Goal: Check status: Check status

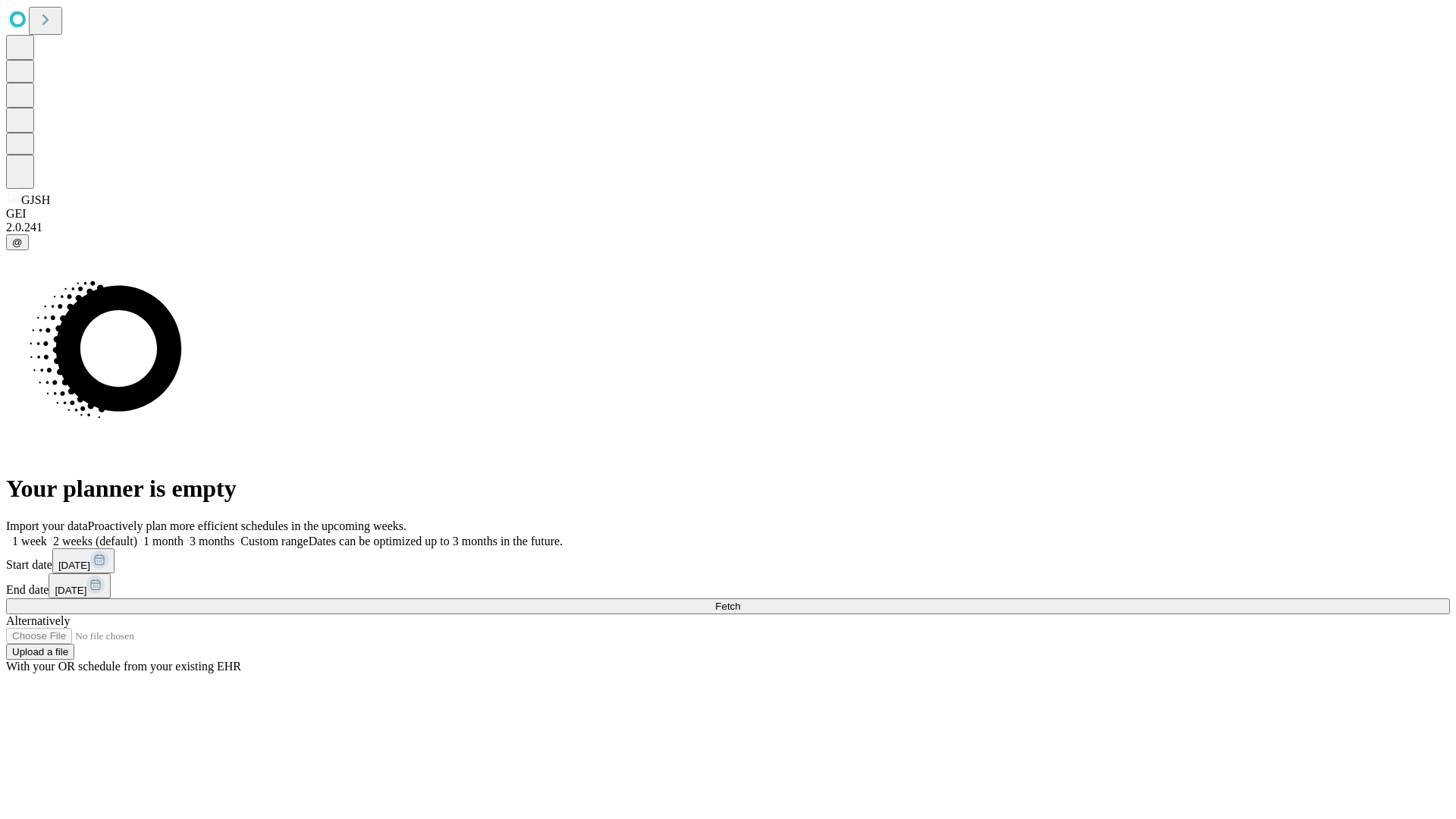
click at [47, 534] on label "1 week" at bounding box center [26, 540] width 41 height 12
click at [740, 601] on span "Fetch" at bounding box center [727, 607] width 25 height 12
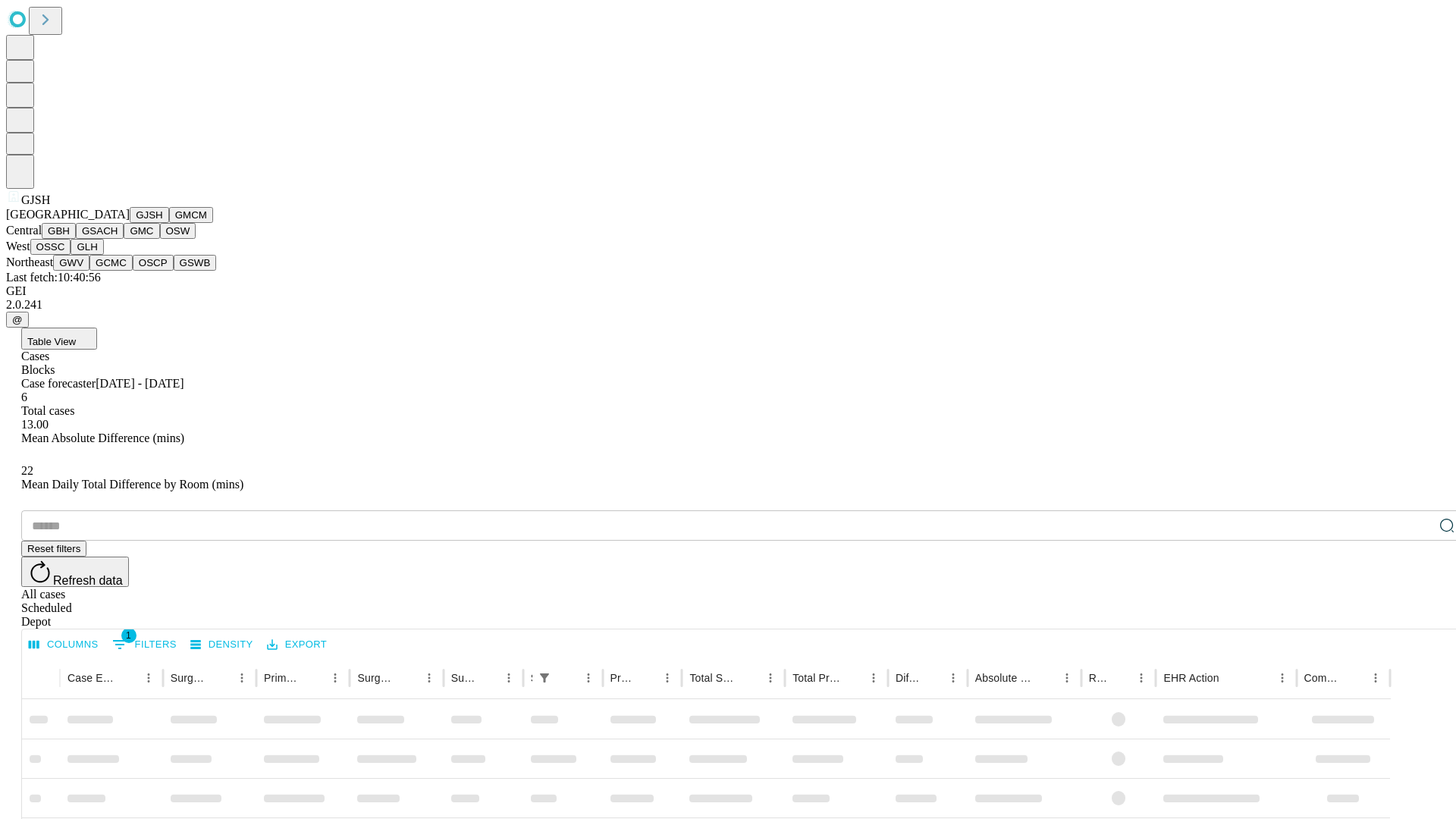
click at [169, 223] on button "GMCM" at bounding box center [191, 215] width 44 height 16
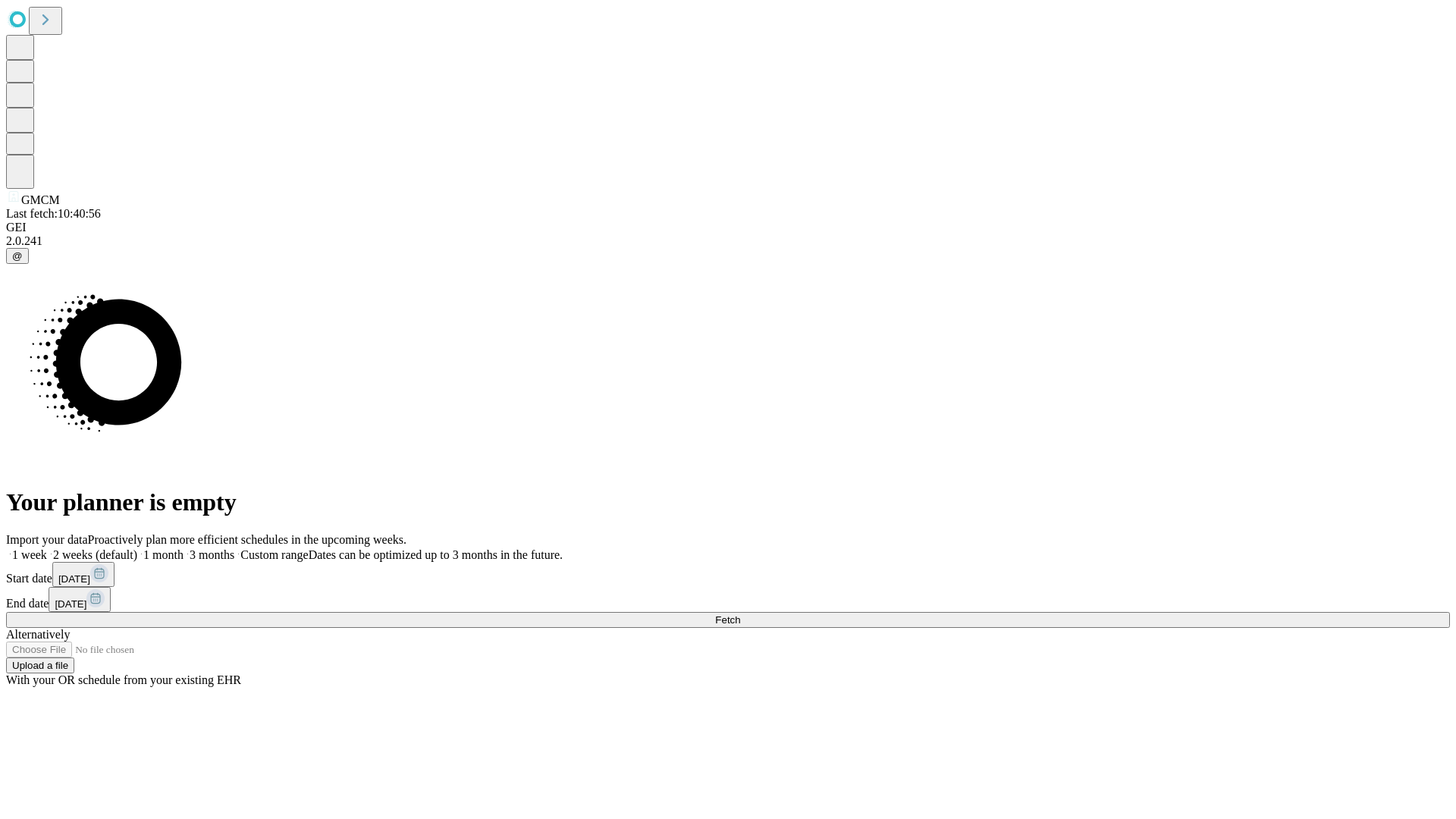
click at [47, 548] on label "1 week" at bounding box center [26, 554] width 41 height 12
click at [740, 614] on span "Fetch" at bounding box center [727, 620] width 25 height 12
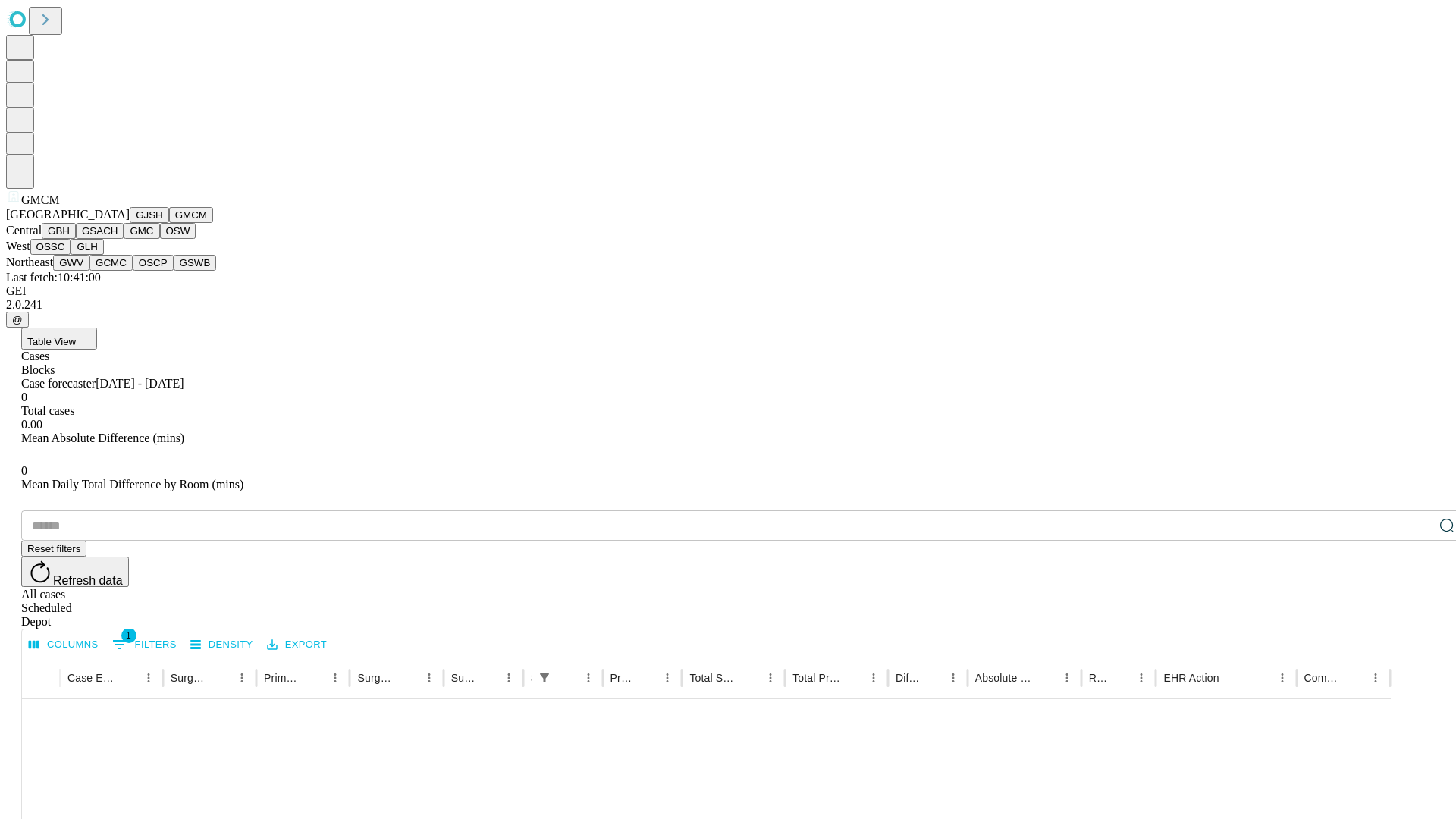
click at [76, 239] on button "GBH" at bounding box center [58, 231] width 34 height 16
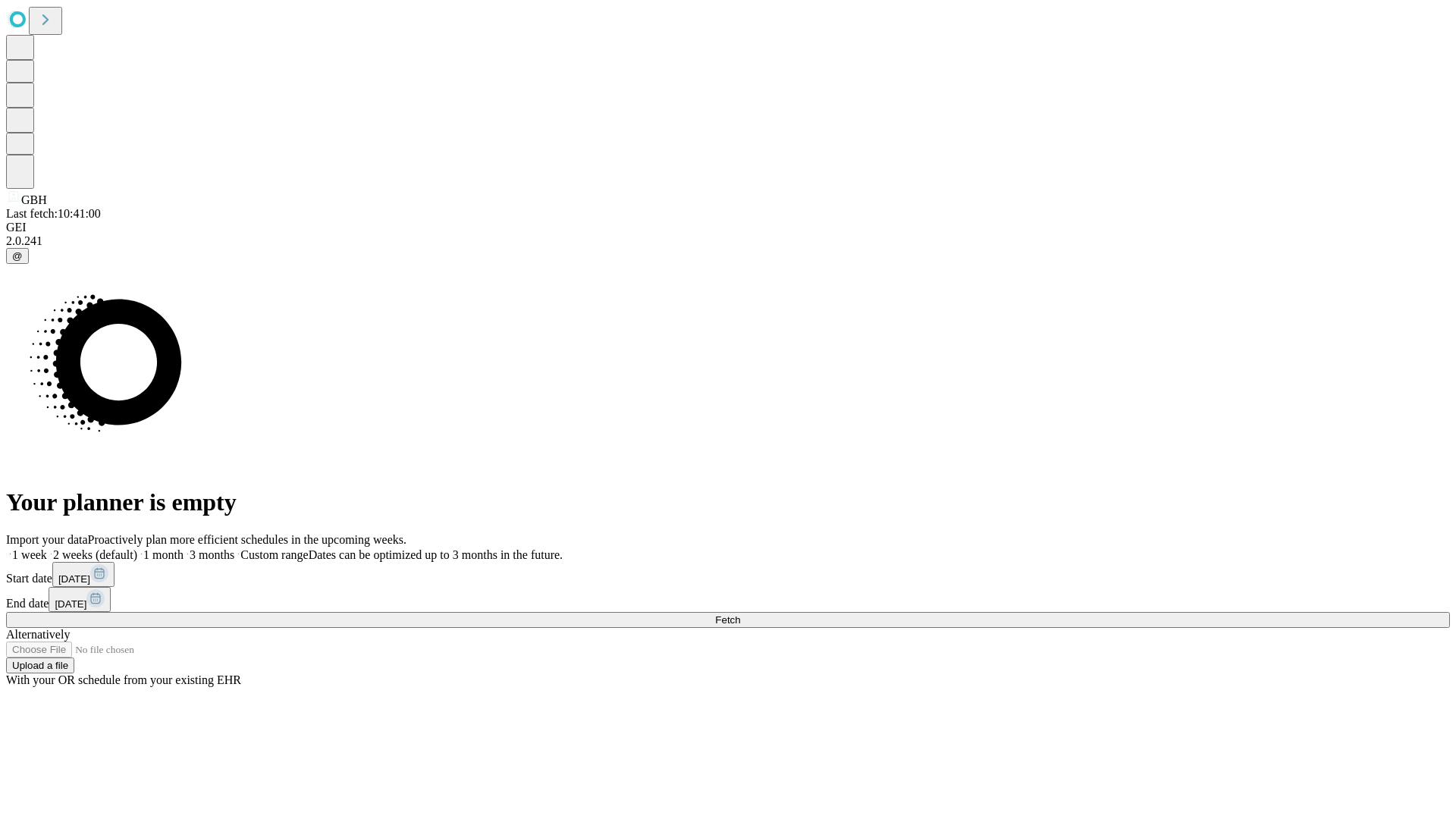
click at [740, 614] on span "Fetch" at bounding box center [727, 620] width 25 height 12
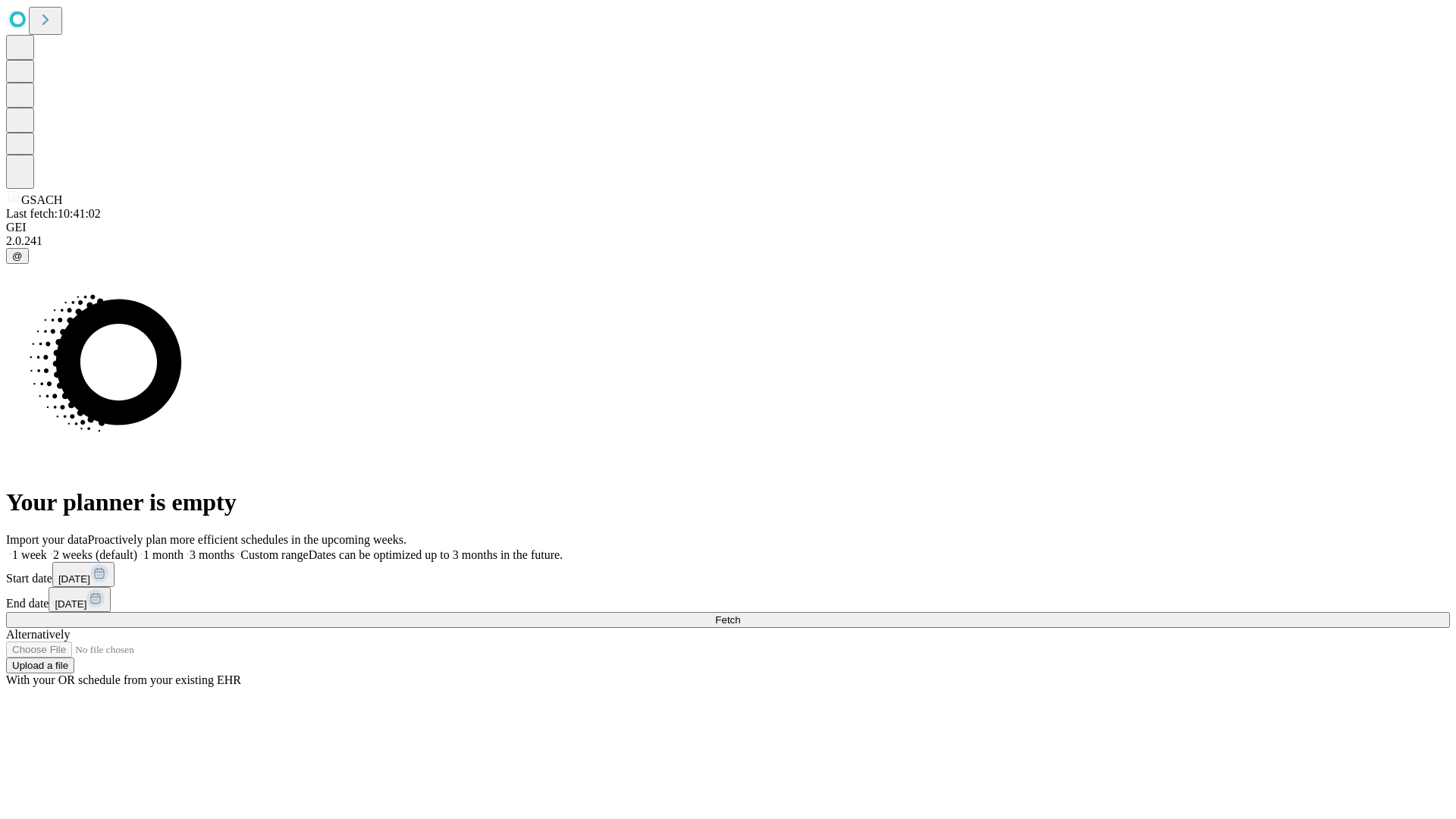
click at [47, 548] on label "1 week" at bounding box center [26, 554] width 41 height 12
click at [740, 614] on span "Fetch" at bounding box center [727, 620] width 25 height 12
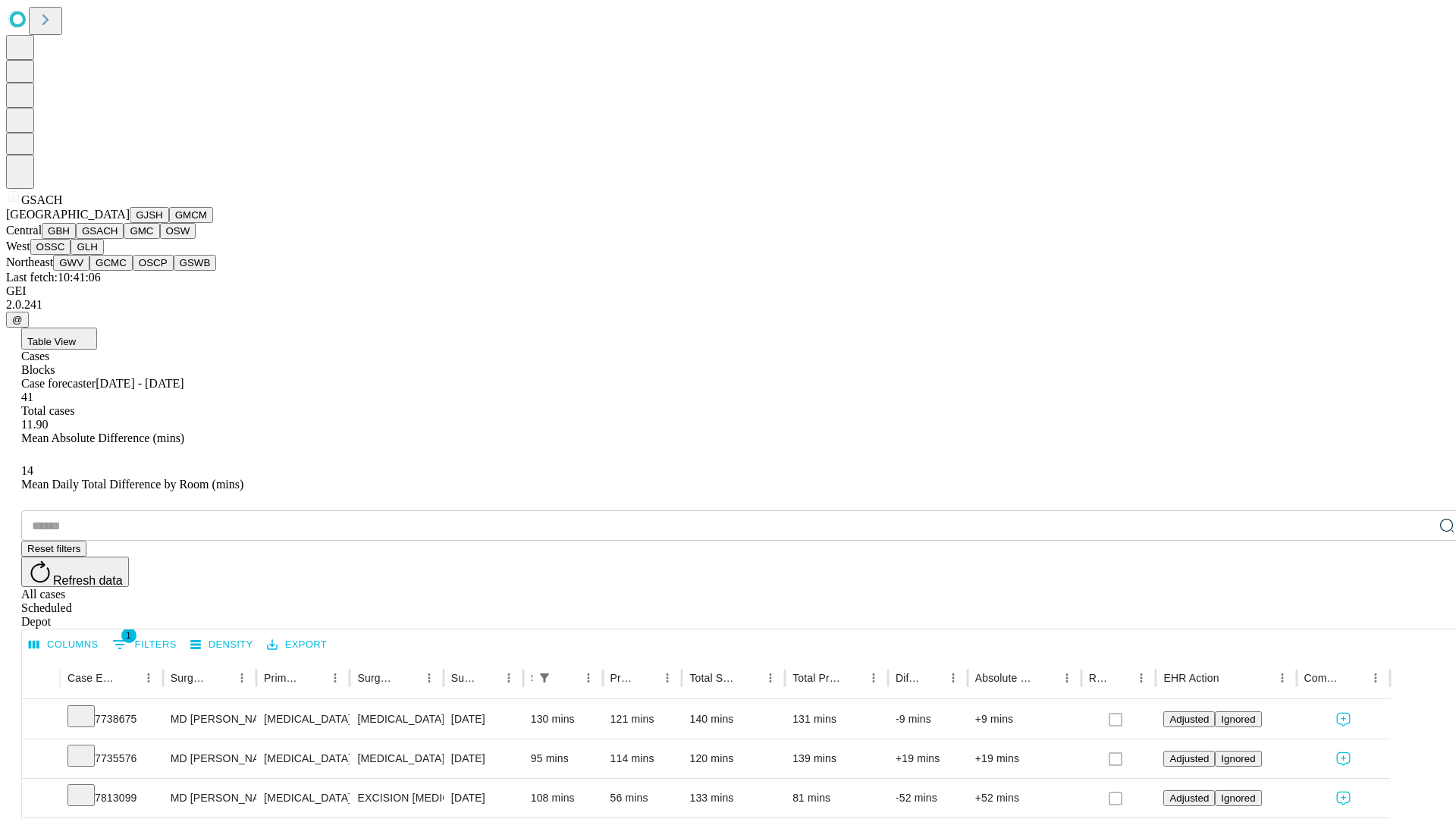
click at [124, 239] on button "GMC" at bounding box center [141, 231] width 36 height 16
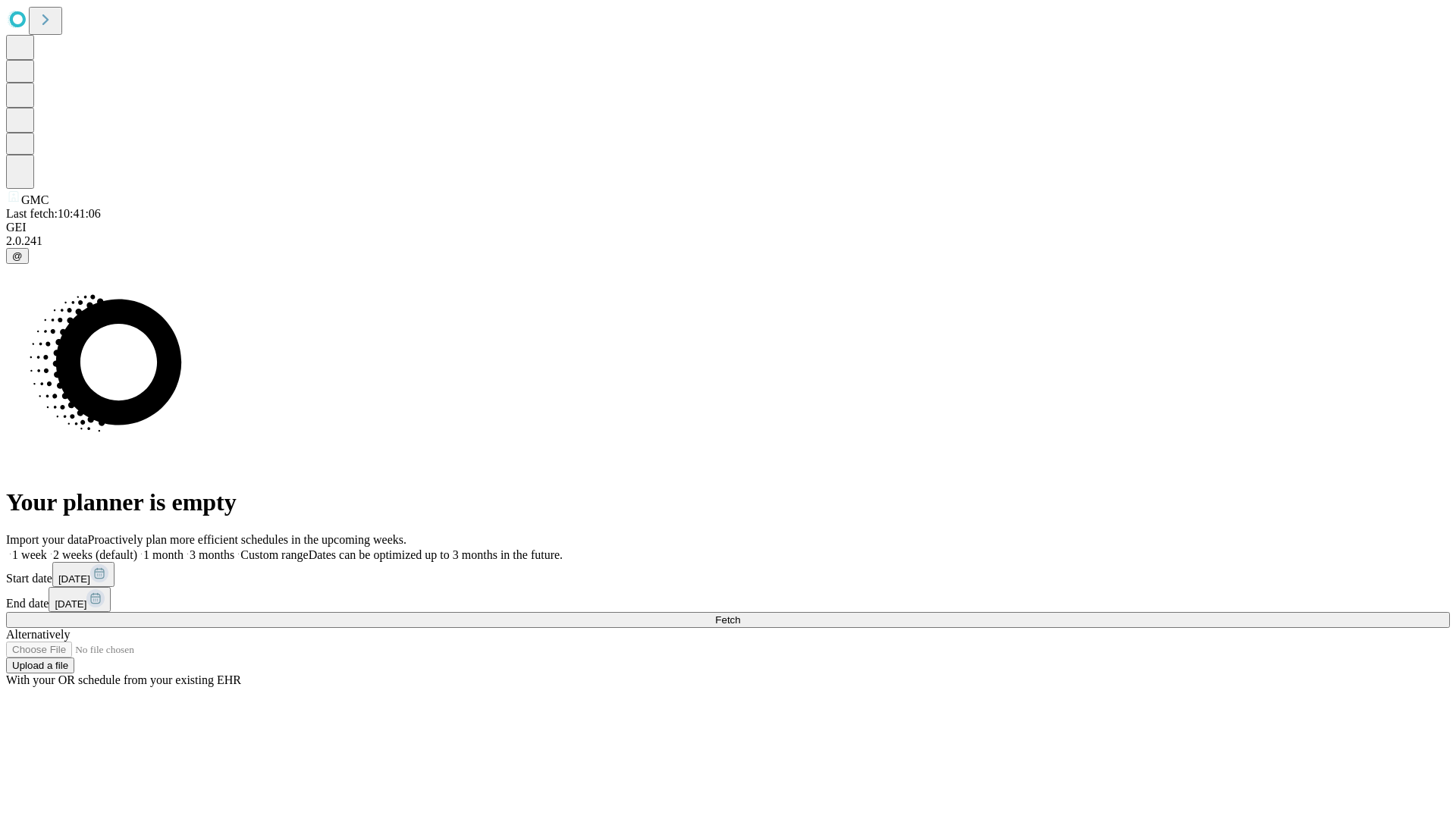
click at [47, 548] on label "1 week" at bounding box center [26, 554] width 41 height 12
click at [740, 614] on span "Fetch" at bounding box center [727, 620] width 25 height 12
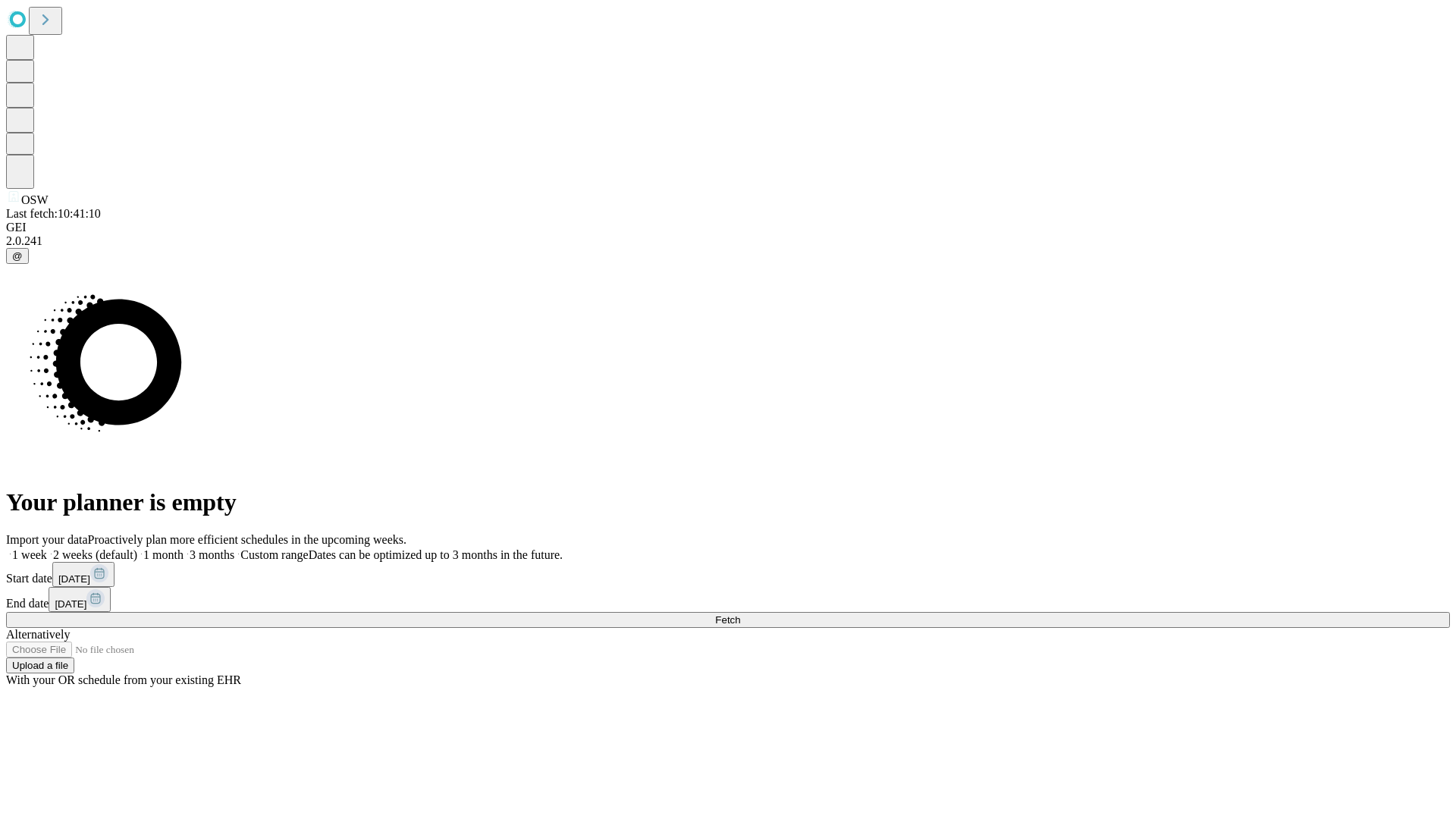
click at [47, 548] on label "1 week" at bounding box center [26, 554] width 41 height 12
click at [740, 614] on span "Fetch" at bounding box center [727, 620] width 25 height 12
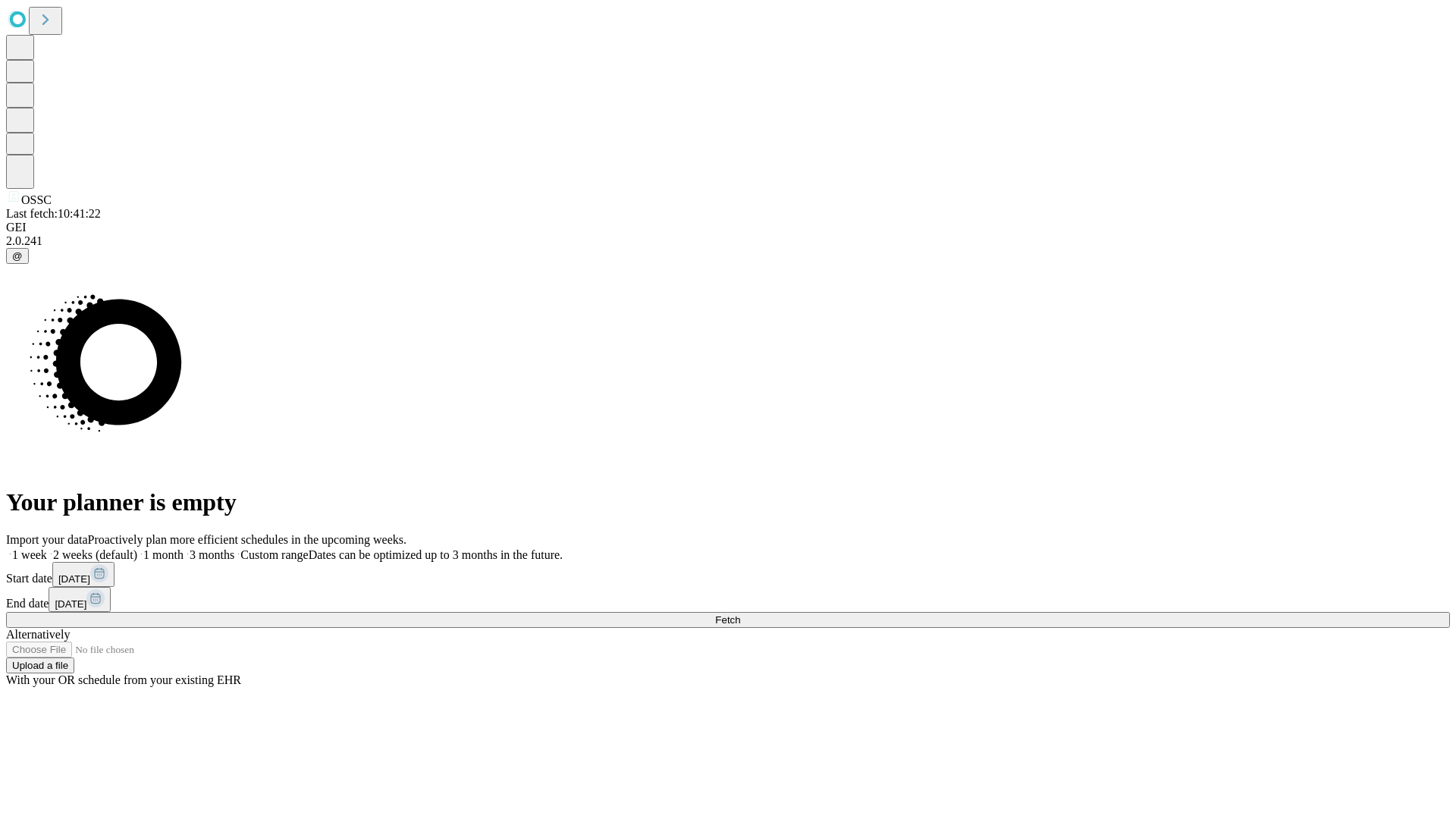
click at [47, 548] on label "1 week" at bounding box center [26, 554] width 41 height 12
click at [740, 614] on span "Fetch" at bounding box center [727, 620] width 25 height 12
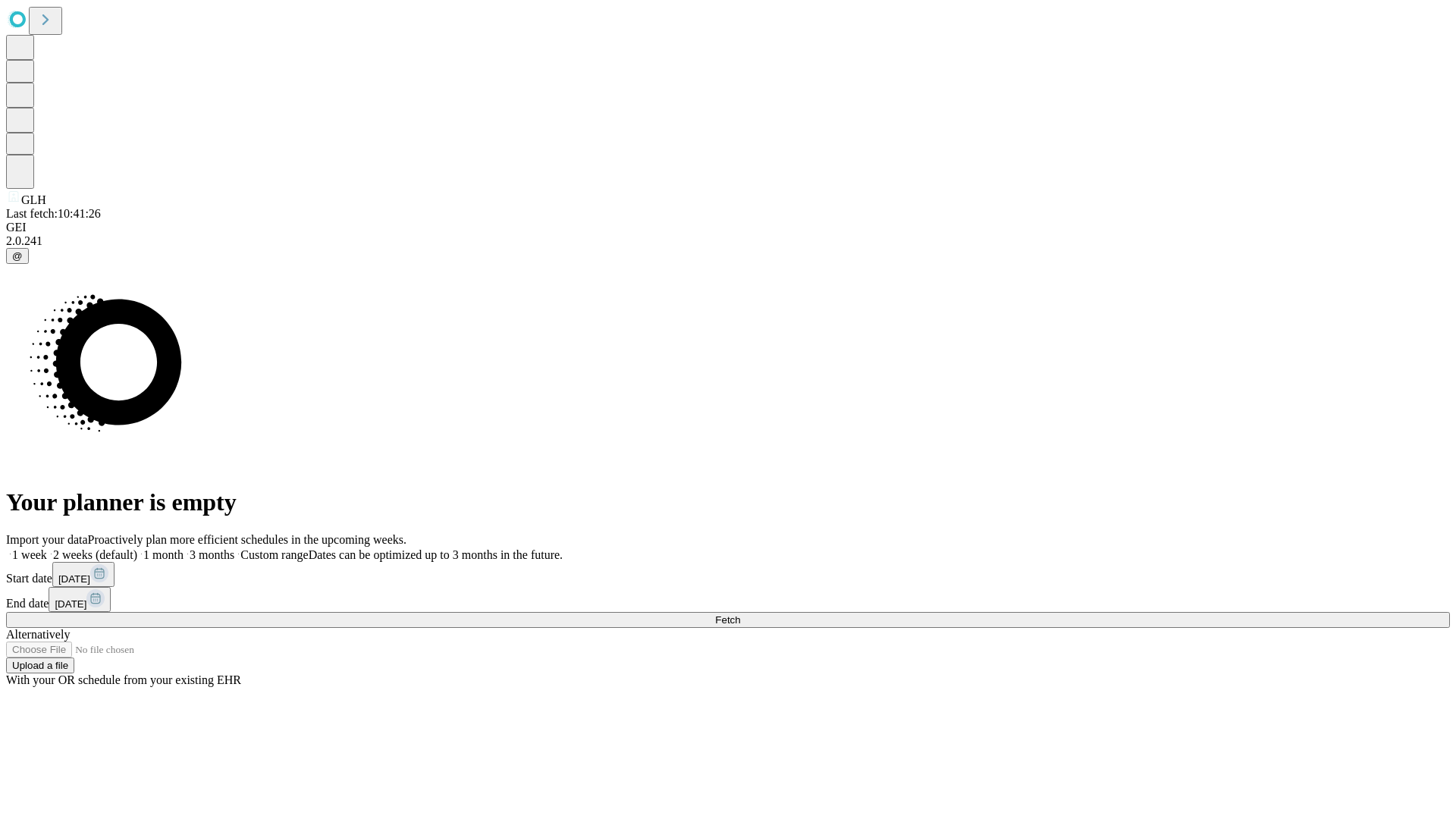
click at [47, 548] on label "1 week" at bounding box center [26, 554] width 41 height 12
click at [740, 614] on span "Fetch" at bounding box center [727, 620] width 25 height 12
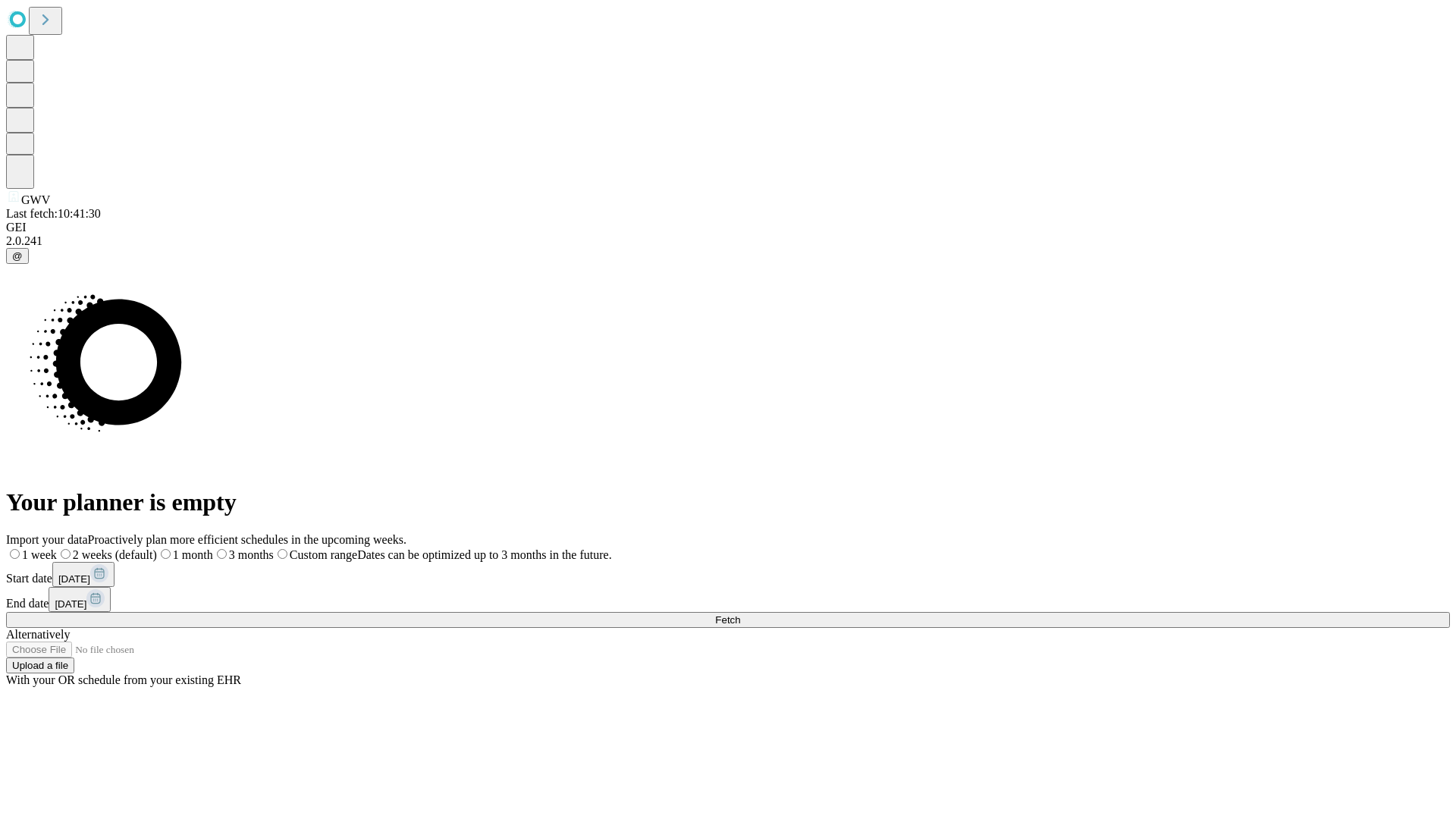
click at [57, 548] on label "1 week" at bounding box center [31, 554] width 51 height 12
click at [740, 614] on span "Fetch" at bounding box center [727, 620] width 25 height 12
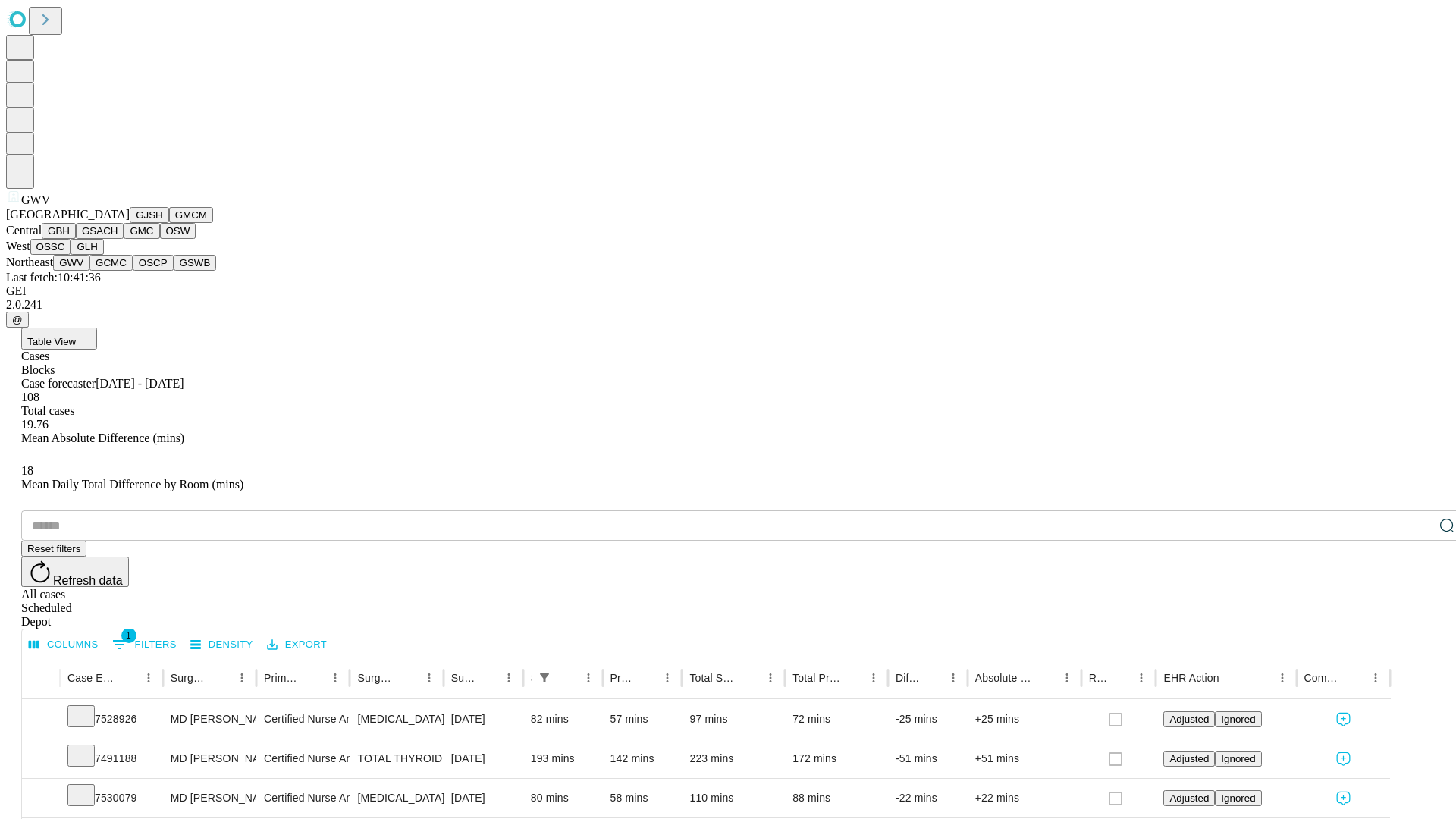
click at [117, 271] on button "GCMC" at bounding box center [111, 262] width 43 height 16
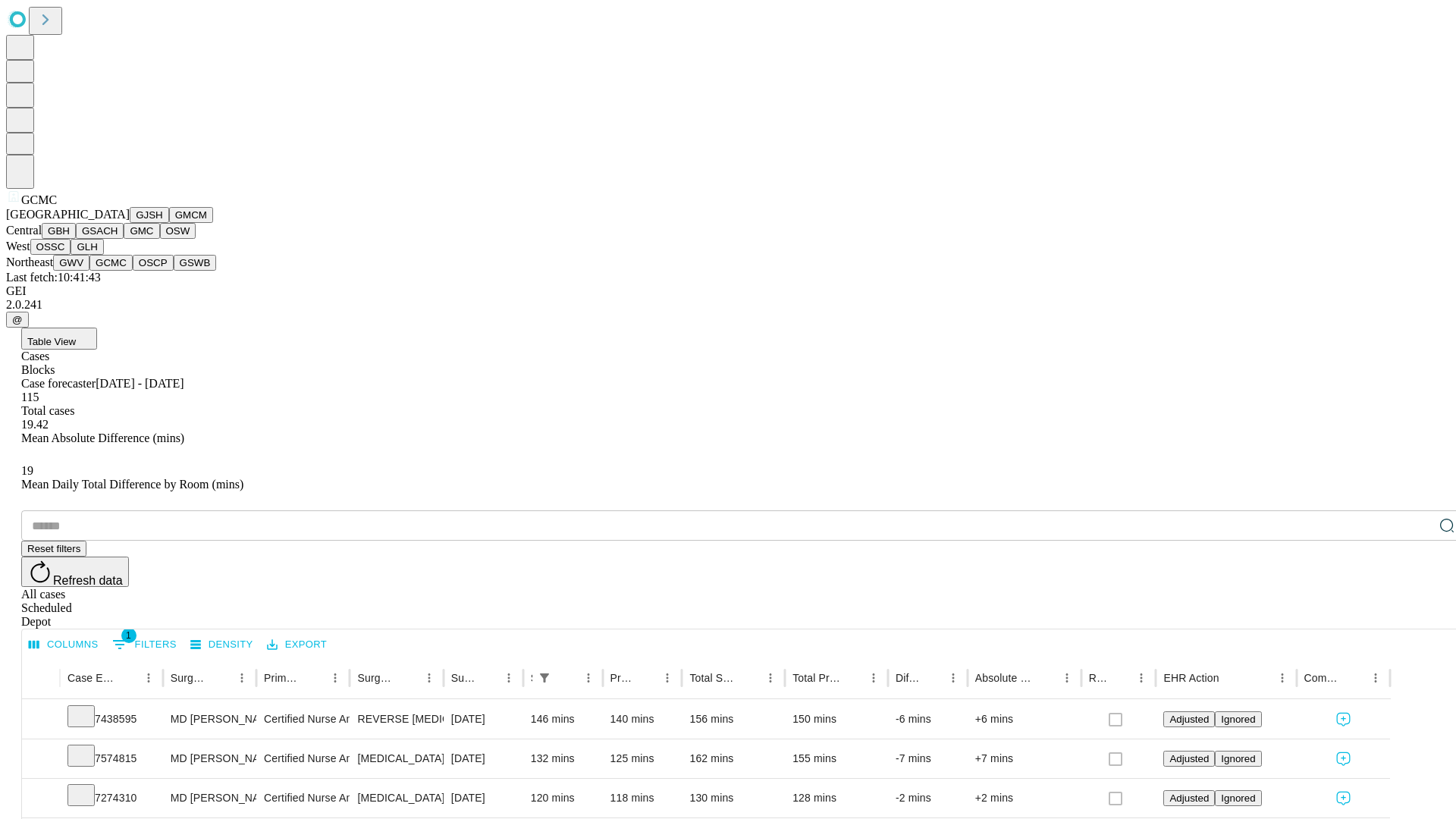
click at [132, 271] on button "OSCP" at bounding box center [152, 262] width 41 height 16
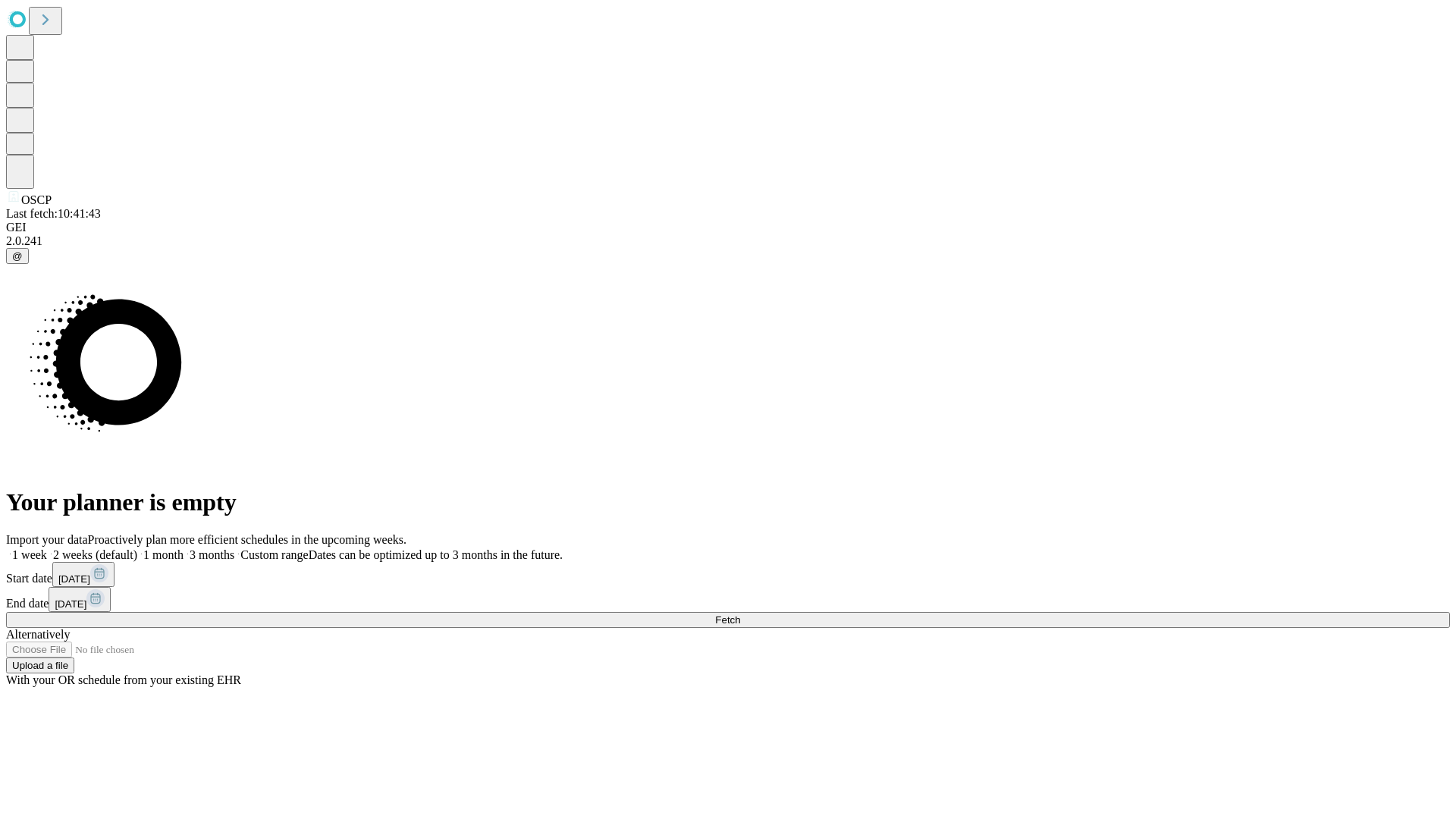
click at [47, 548] on label "1 week" at bounding box center [26, 554] width 41 height 12
click at [740, 614] on span "Fetch" at bounding box center [727, 620] width 25 height 12
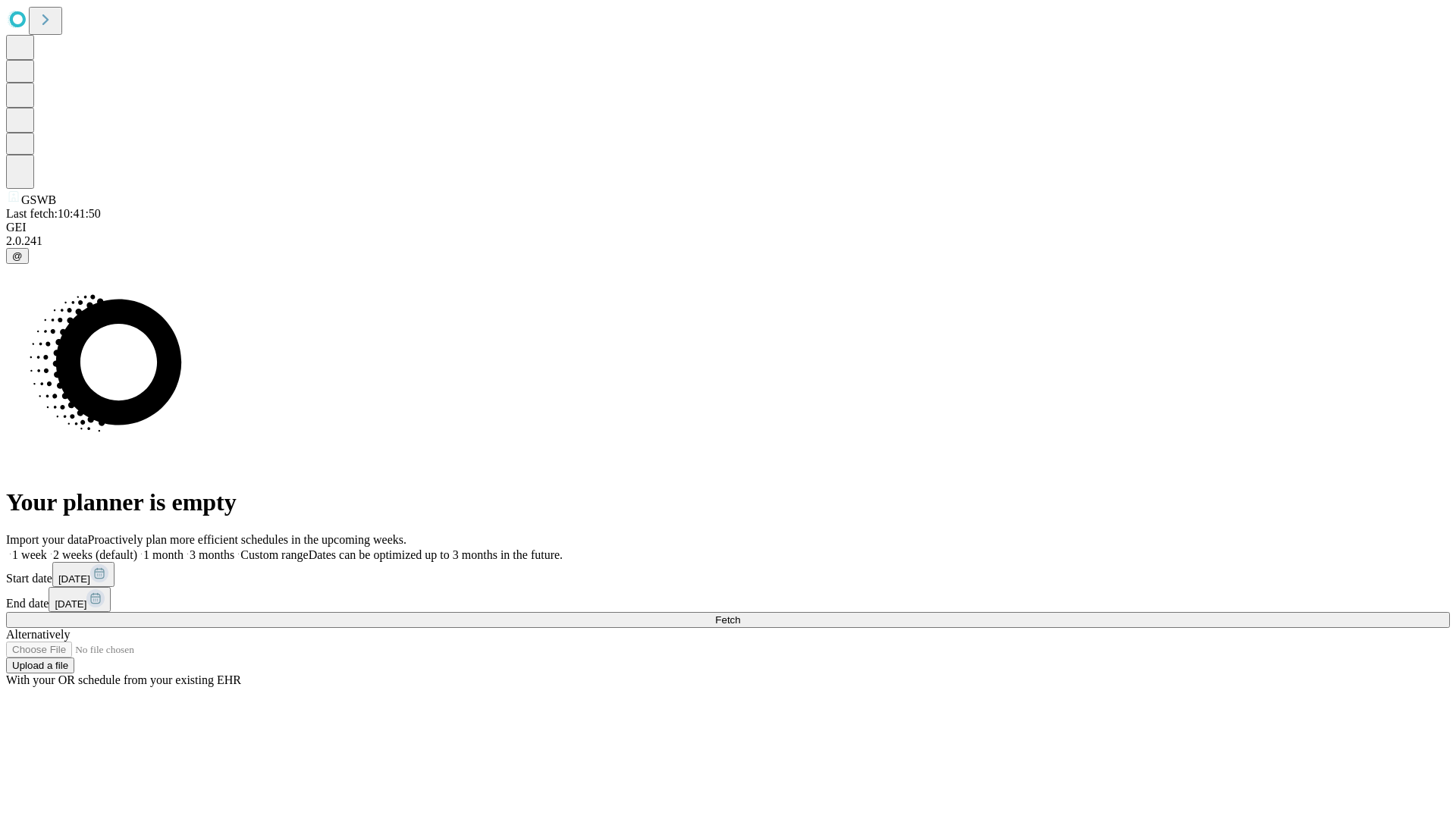
click at [740, 614] on span "Fetch" at bounding box center [727, 620] width 25 height 12
